Goal: Task Accomplishment & Management: Complete application form

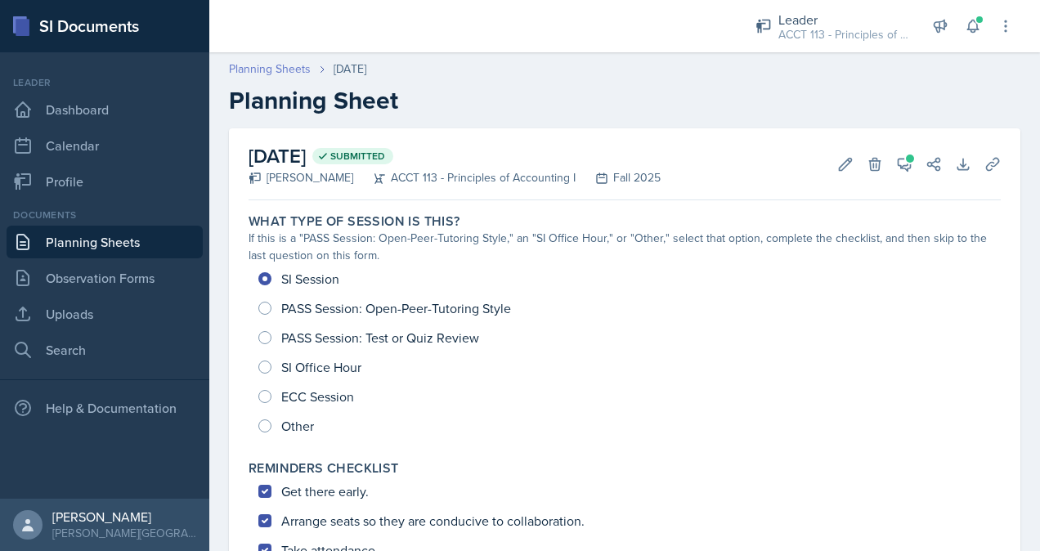
click at [281, 67] on link "Planning Sheets" at bounding box center [270, 69] width 82 height 17
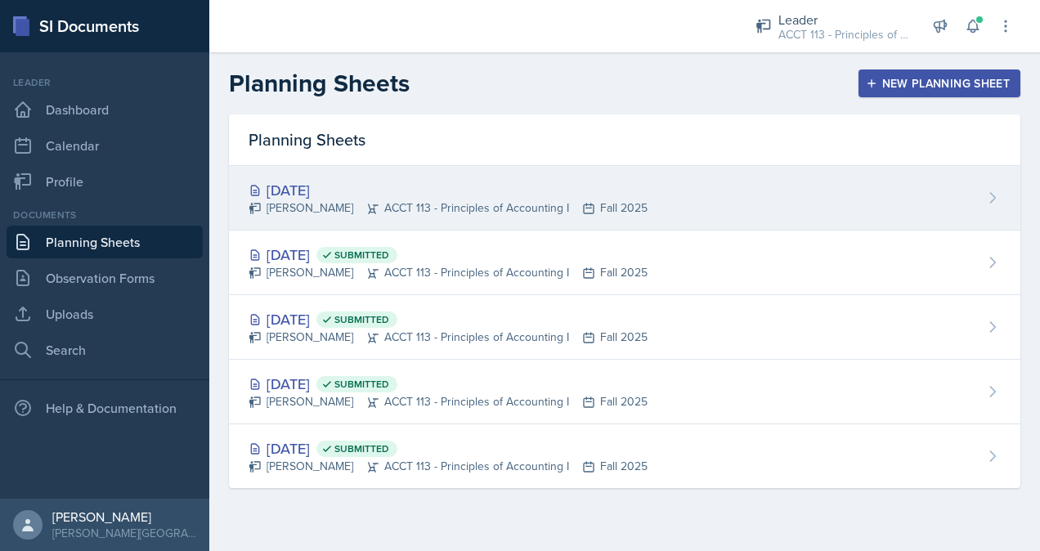
click at [411, 192] on div "[DATE]" at bounding box center [448, 190] width 399 height 22
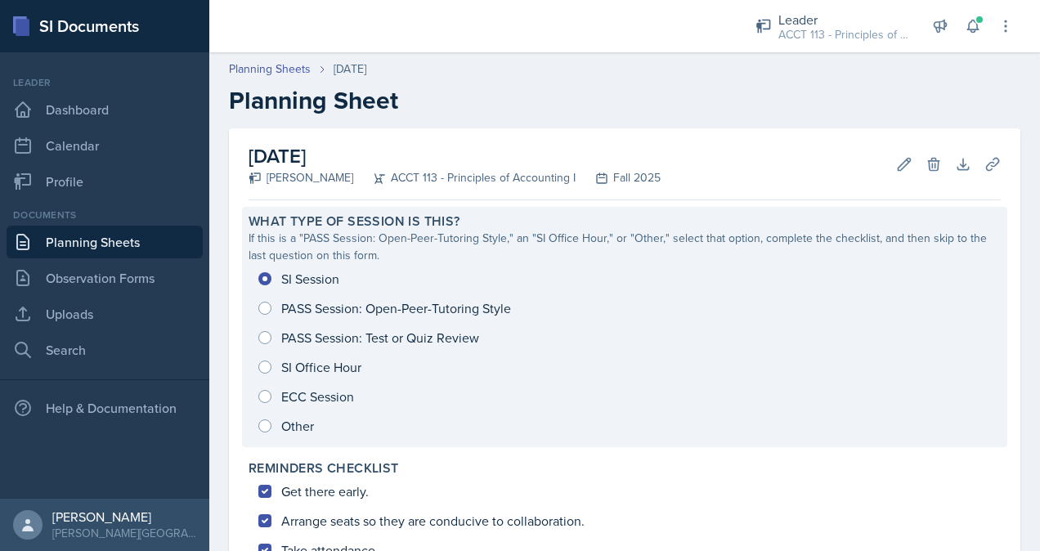
click at [524, 409] on div "SI Session PASS Session: Open-Peer-Tutoring Style PASS Session: Test or Quiz Re…" at bounding box center [625, 352] width 753 height 177
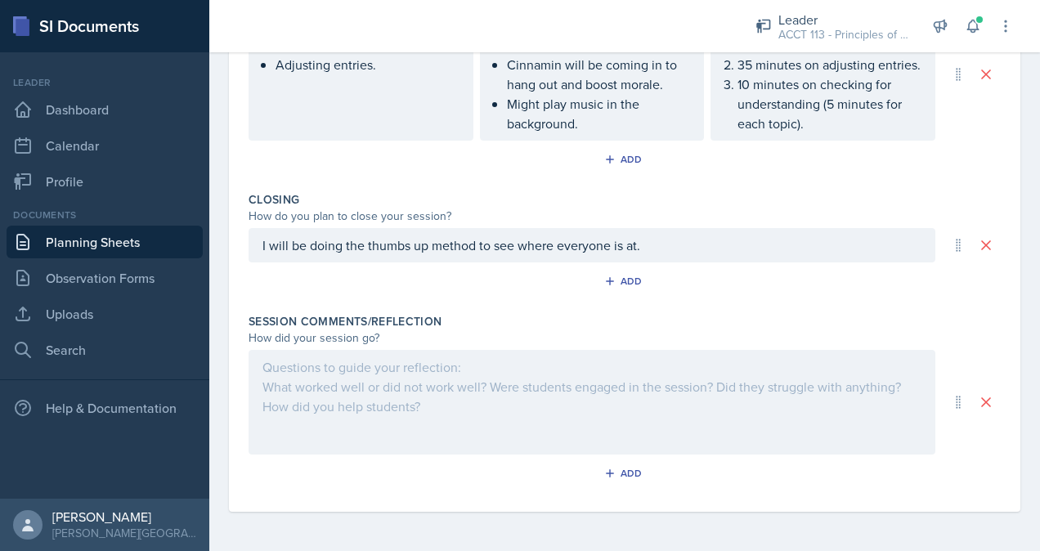
scroll to position [820, 0]
click at [492, 407] on div at bounding box center [592, 402] width 687 height 105
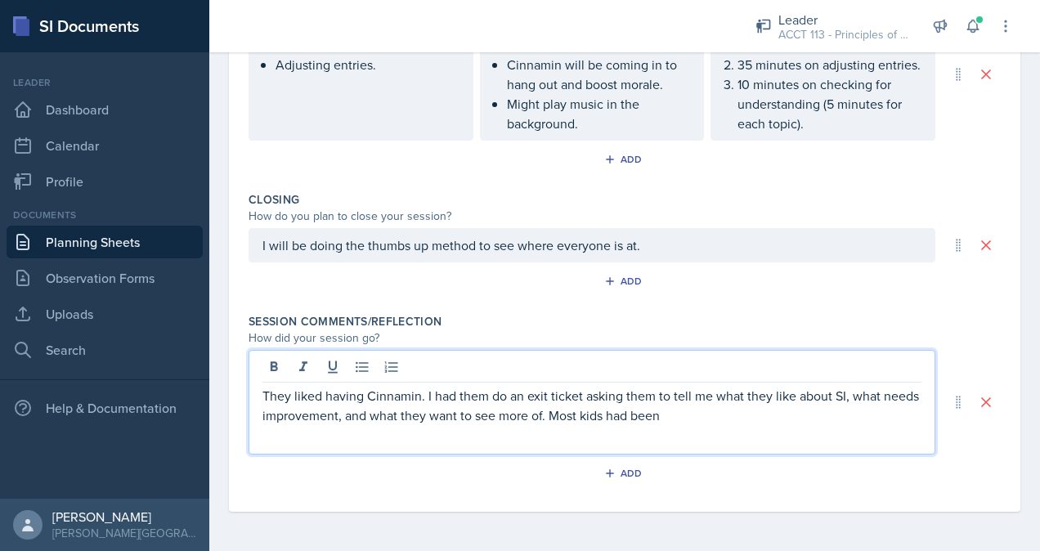
click at [726, 423] on p "They liked having Cinnamin. I had them do an exit ticket asking them to tell me…" at bounding box center [592, 405] width 659 height 39
click at [754, 438] on p "They liked having Cinnamin. I had them do an exit ticket asking them to tell me…" at bounding box center [592, 415] width 659 height 59
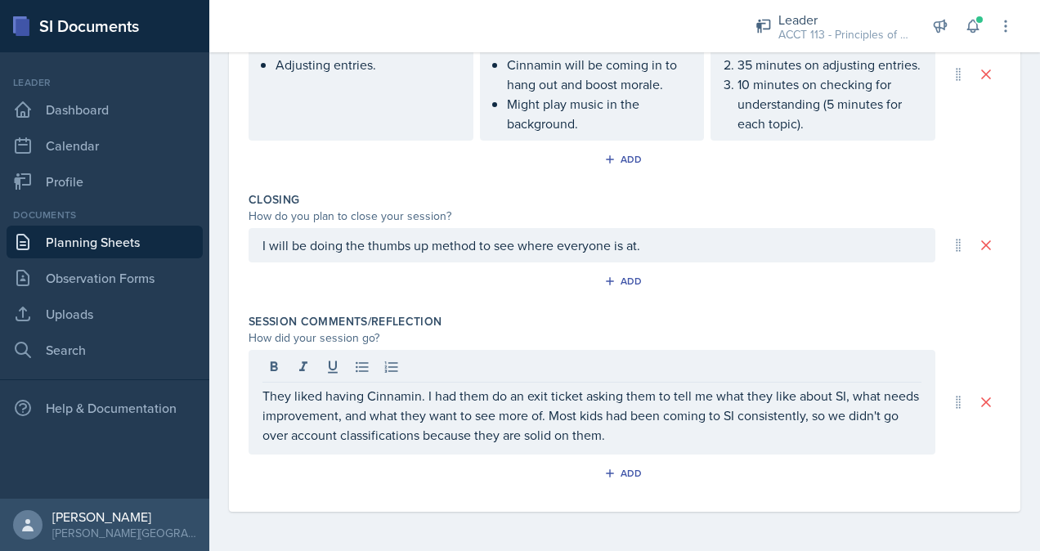
click at [883, 353] on div "They liked having Cinnamin. I had them do an exit ticket asking them to tell me…" at bounding box center [592, 402] width 687 height 105
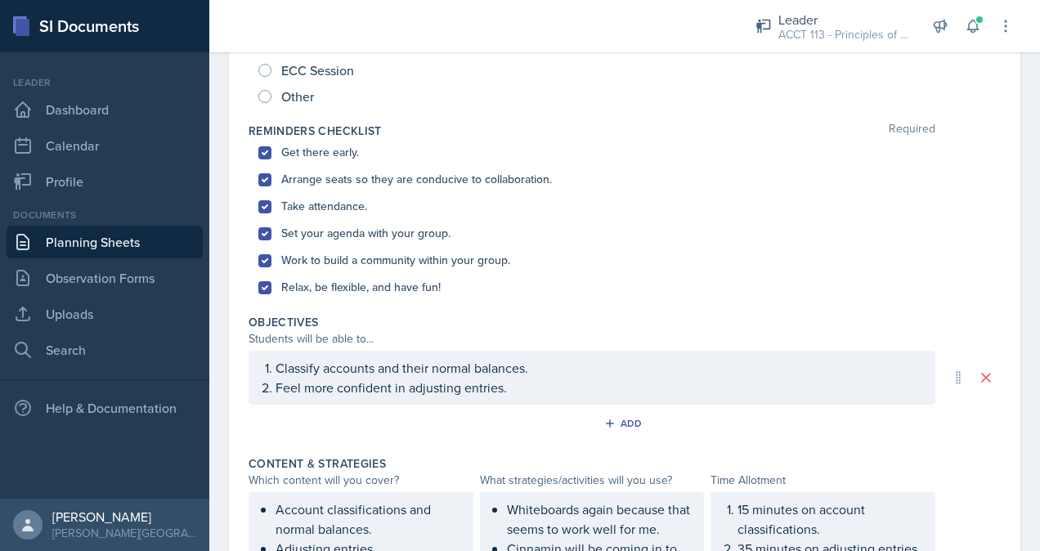
scroll to position [0, 0]
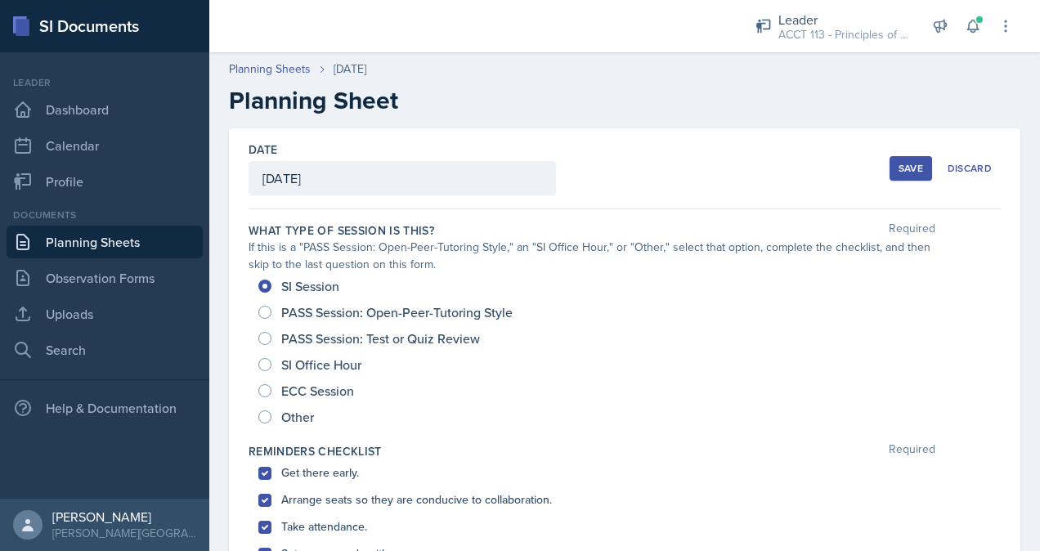
click at [901, 160] on button "Save" at bounding box center [911, 168] width 43 height 25
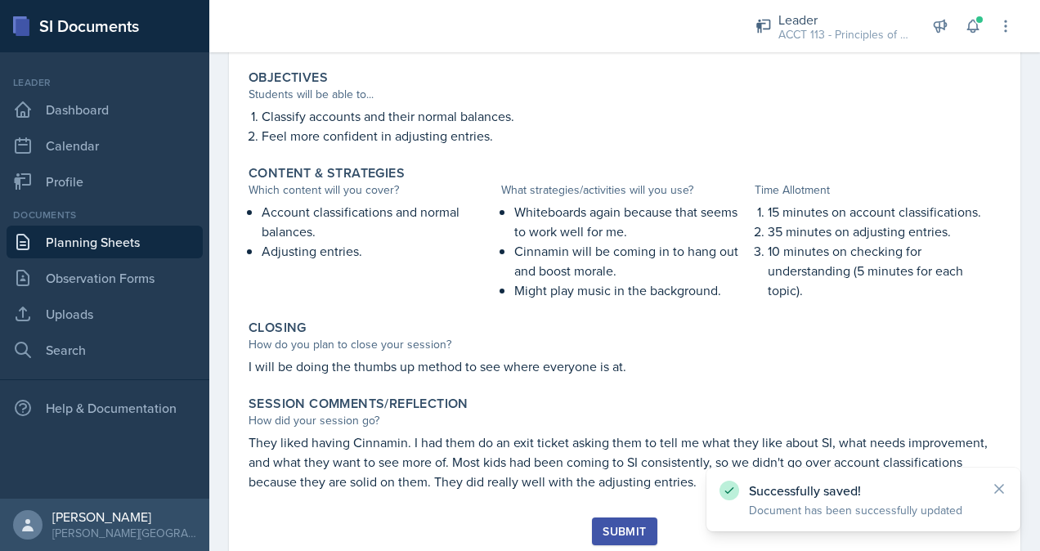
scroll to position [636, 0]
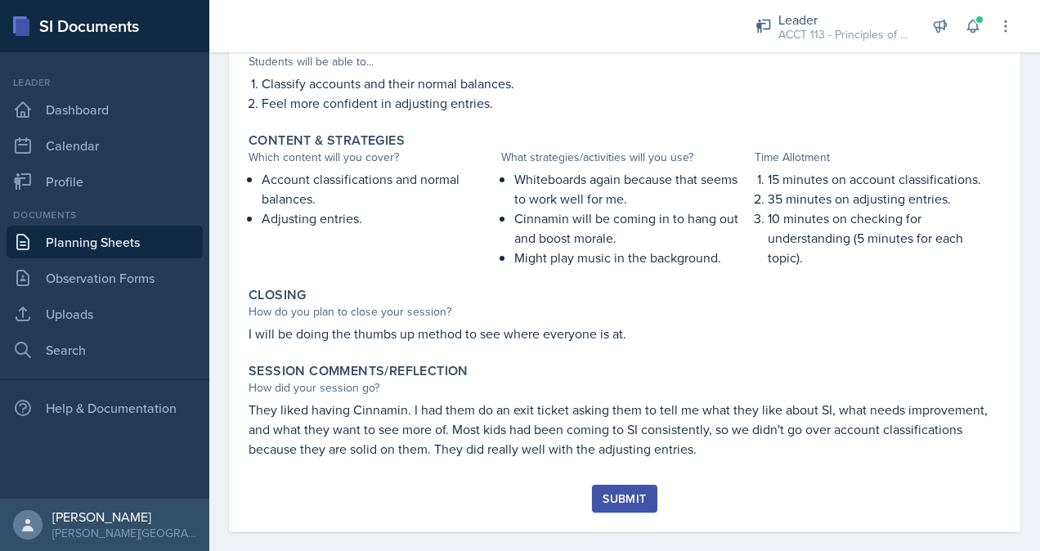
click at [622, 499] on div "Submit" at bounding box center [624, 498] width 43 height 13
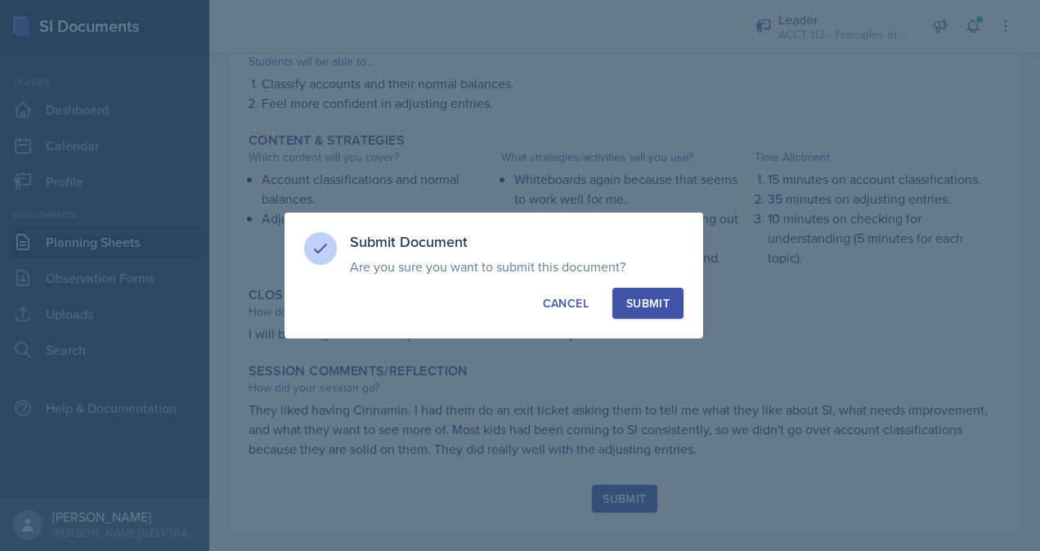
click at [654, 296] on div "Submit" at bounding box center [648, 303] width 43 height 16
radio input "true"
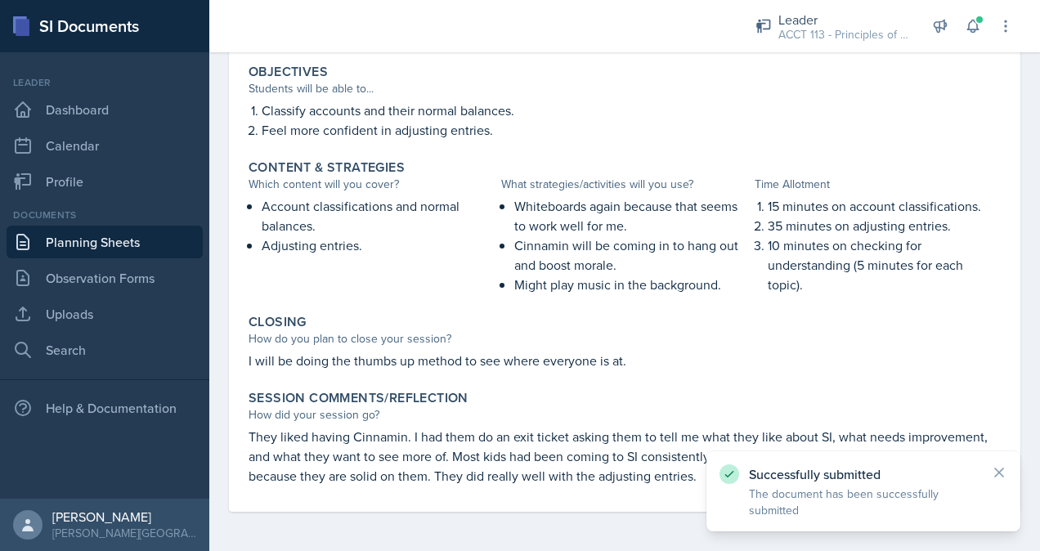
scroll to position [609, 0]
